Goal: Register for event/course

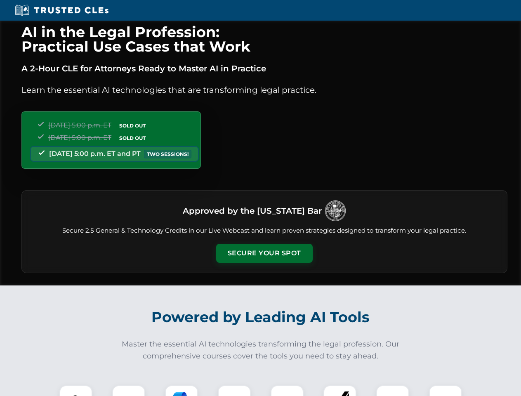
click at [264, 253] on button "Secure Your Spot" at bounding box center [264, 253] width 97 height 19
click at [76, 391] on img at bounding box center [76, 402] width 24 height 24
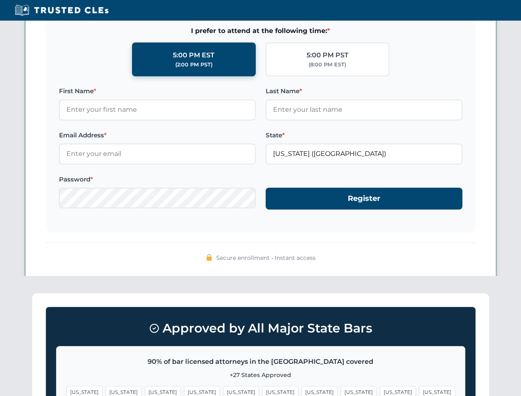
click at [302, 391] on span "[US_STATE]" at bounding box center [320, 392] width 36 height 12
click at [380, 391] on span "[US_STATE]" at bounding box center [398, 392] width 36 height 12
